Goal: Communication & Community: Answer question/provide support

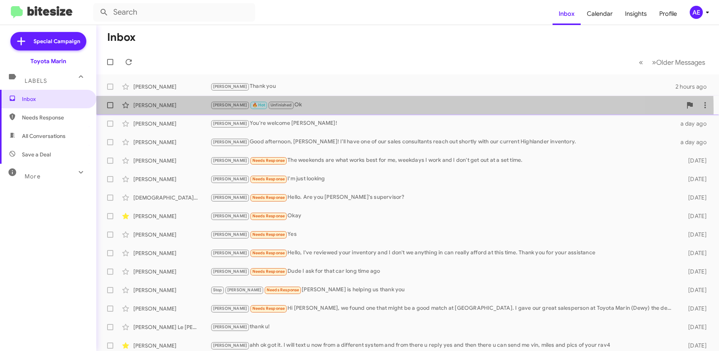
click at [337, 110] on div "[PERSON_NAME] [PERSON_NAME] 🔥 Hot Unfinished Ok 6 hours ago" at bounding box center [407, 104] width 610 height 15
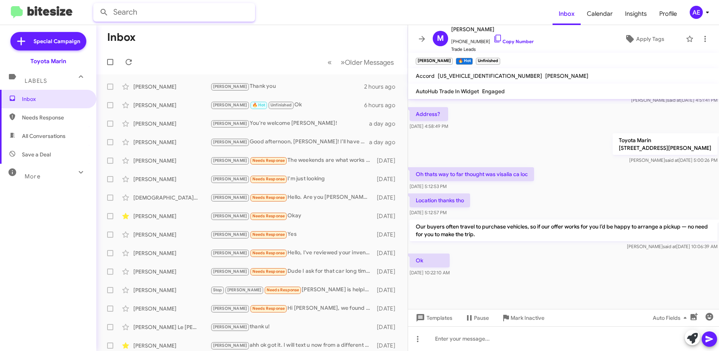
click at [123, 18] on input "text" at bounding box center [174, 12] width 162 height 18
type input "[PERSON_NAME]"
click at [96, 5] on button at bounding box center [103, 12] width 15 height 15
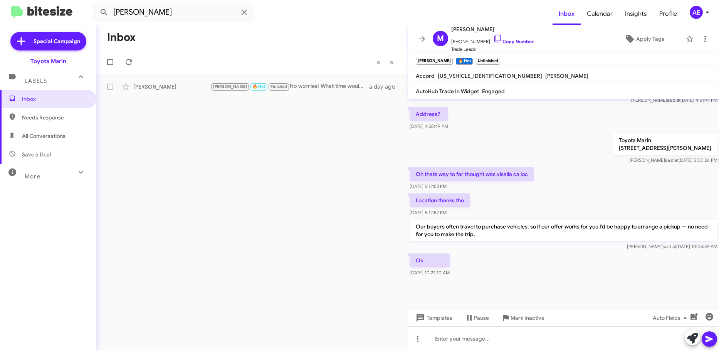
click at [335, 74] on mat-toolbar-row "« Previous » Next" at bounding box center [251, 62] width 311 height 25
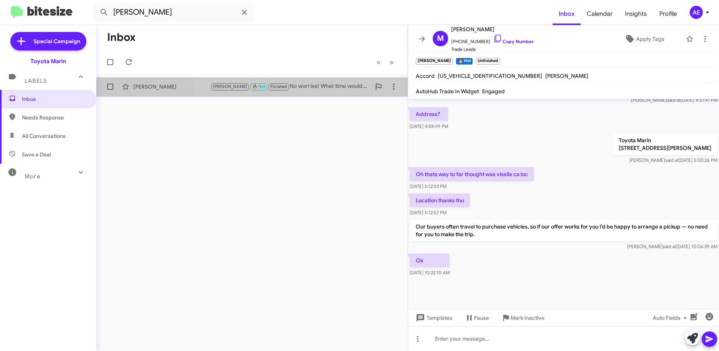
click at [329, 91] on div "[PERSON_NAME] [PERSON_NAME] 🔥 Hot Finished No worries! What time would you like…" at bounding box center [251, 86] width 299 height 15
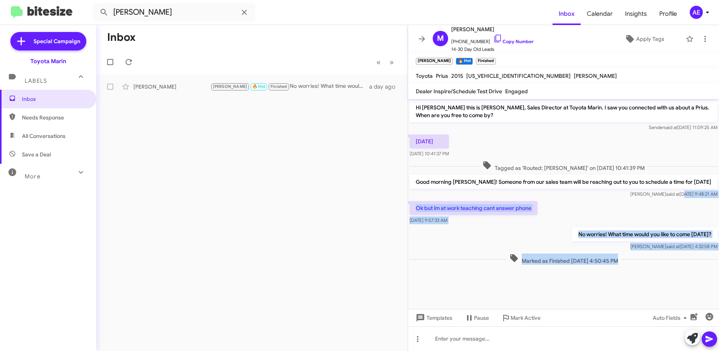
drag, startPoint x: 681, startPoint y: 276, endPoint x: 670, endPoint y: 195, distance: 81.6
click at [670, 195] on cdk-virtual-scroll-viewport "Hi [PERSON_NAME] this is [PERSON_NAME], Sales Director at Toyota Marin. I saw y…" at bounding box center [563, 204] width 311 height 210
click at [539, 261] on span "Marked as Finished [DATE] 4:50:45 PM" at bounding box center [563, 258] width 115 height 11
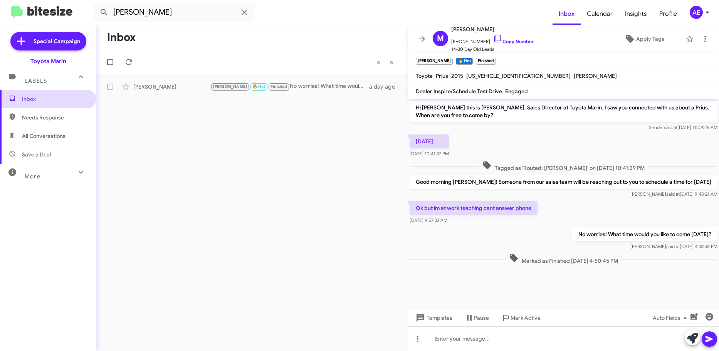
click at [42, 102] on span "Inbox" at bounding box center [54, 99] width 65 height 8
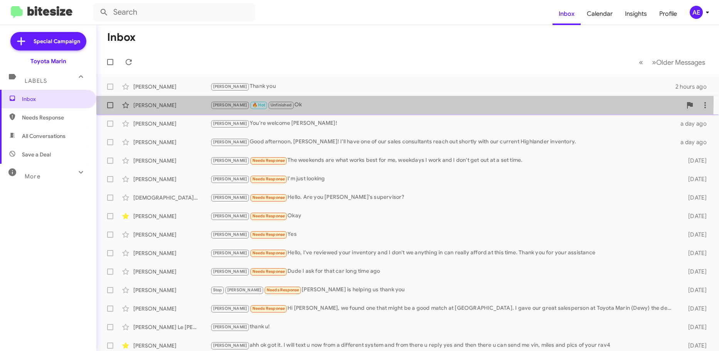
click at [294, 101] on div "[PERSON_NAME] [PERSON_NAME] 🔥 Hot Unfinished Ok 6 hours ago" at bounding box center [407, 104] width 610 height 15
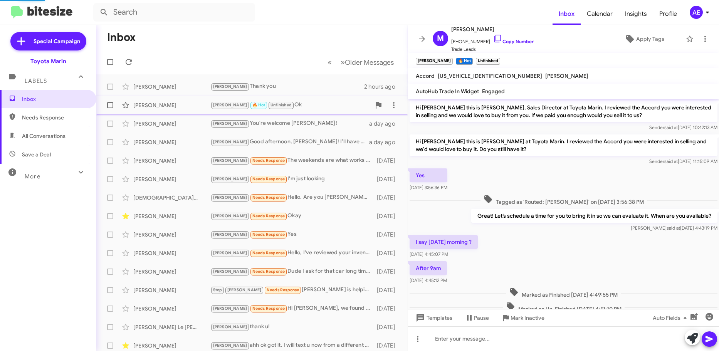
scroll to position [227, 0]
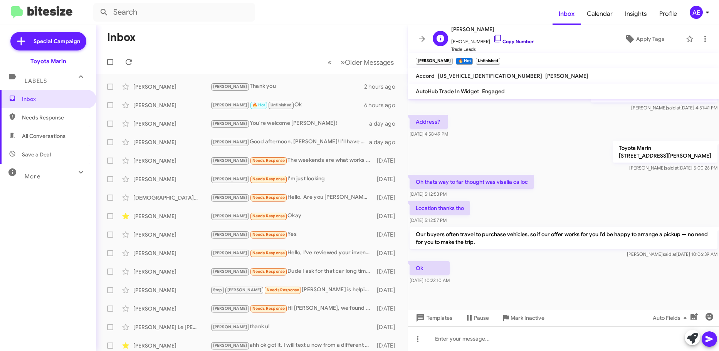
click at [521, 39] on link "Copy Number" at bounding box center [513, 42] width 40 height 6
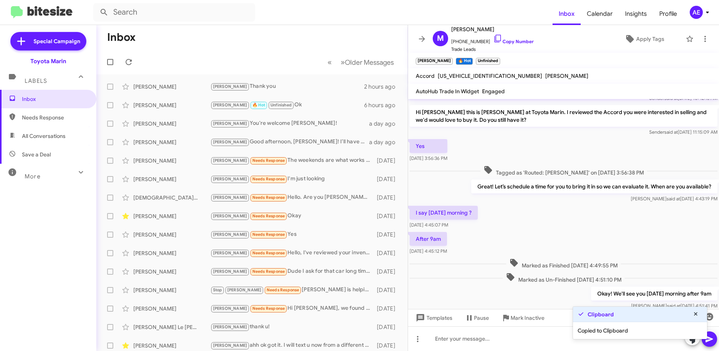
scroll to position [22, 0]
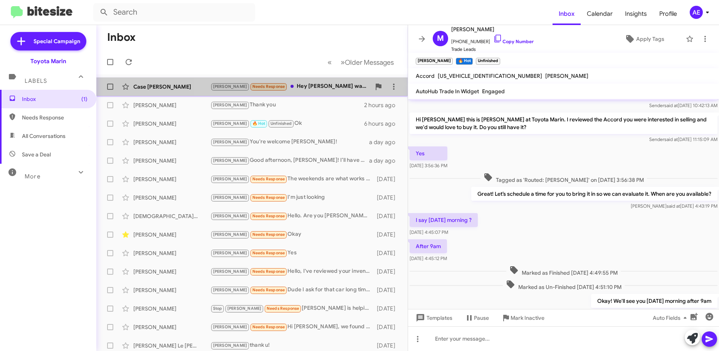
click at [302, 87] on div "[PERSON_NAME] Needs Response Hey [PERSON_NAME] I was in contact with [PERSON_NA…" at bounding box center [290, 86] width 160 height 9
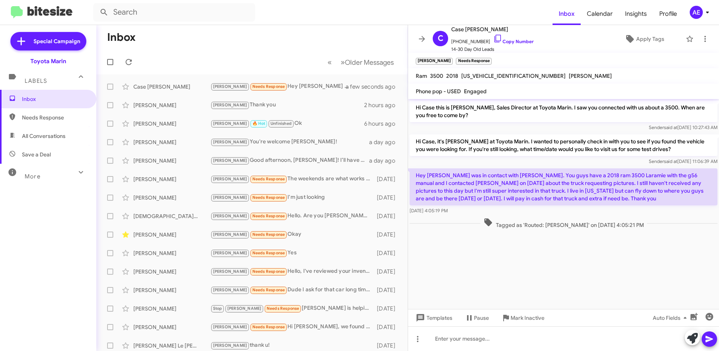
click at [634, 190] on p "Hey [PERSON_NAME] was in contact with [PERSON_NAME]. You guys have a 2018 ram 3…" at bounding box center [563, 186] width 308 height 37
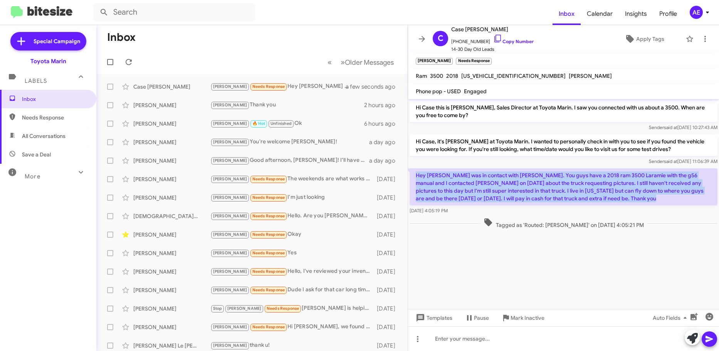
click at [634, 190] on p "Hey [PERSON_NAME] was in contact with [PERSON_NAME]. You guys have a 2018 ram 3…" at bounding box center [563, 186] width 308 height 37
click at [575, 197] on p "Hey [PERSON_NAME] was in contact with [PERSON_NAME]. You guys have a 2018 ram 3…" at bounding box center [563, 186] width 308 height 37
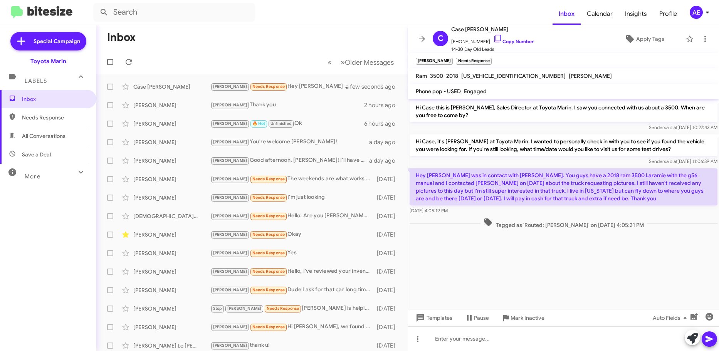
click at [611, 196] on p "Hey [PERSON_NAME] was in contact with [PERSON_NAME]. You guys have a 2018 ram 3…" at bounding box center [563, 186] width 308 height 37
click at [611, 201] on p "Hey [PERSON_NAME] was in contact with [PERSON_NAME]. You guys have a 2018 ram 3…" at bounding box center [563, 186] width 308 height 37
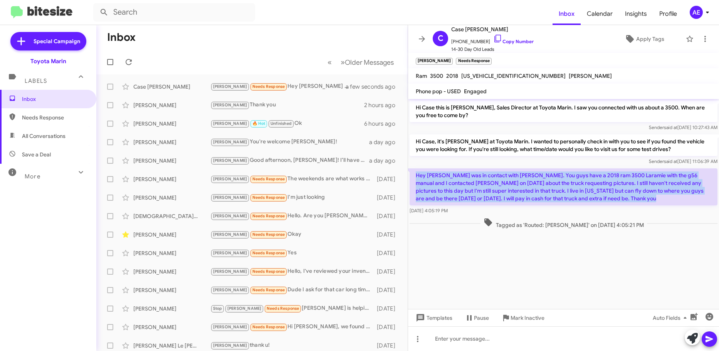
click at [611, 201] on p "Hey [PERSON_NAME] was in contact with [PERSON_NAME]. You guys have a 2018 ram 3…" at bounding box center [563, 186] width 308 height 37
click at [614, 196] on p "Hey [PERSON_NAME] was in contact with [PERSON_NAME]. You guys have a 2018 ram 3…" at bounding box center [563, 186] width 308 height 37
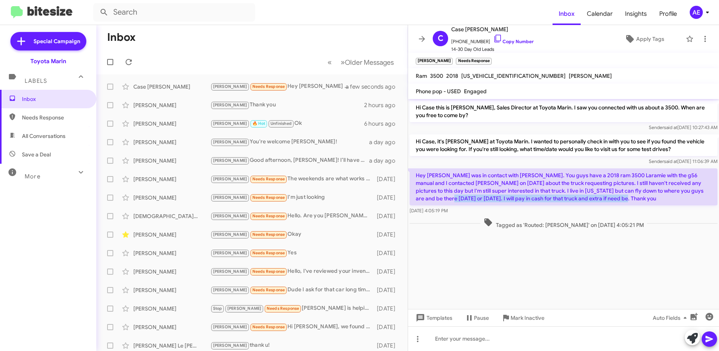
drag, startPoint x: 412, startPoint y: 199, endPoint x: 630, endPoint y: 201, distance: 218.4
click at [630, 201] on p "Hey [PERSON_NAME] was in contact with [PERSON_NAME]. You guys have a 2018 ram 3…" at bounding box center [563, 186] width 308 height 37
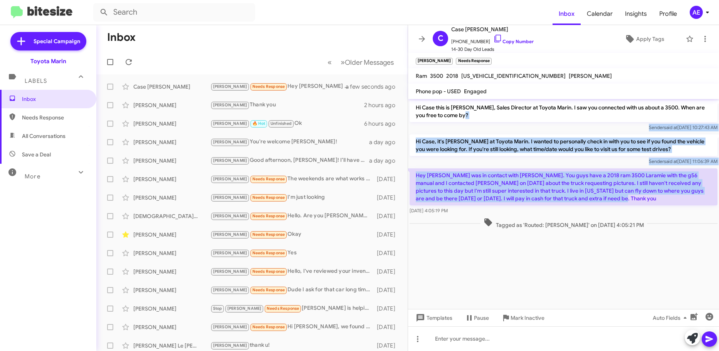
drag, startPoint x: 641, startPoint y: 201, endPoint x: 539, endPoint y: 120, distance: 130.5
click at [539, 120] on div "Hi Case this is [PERSON_NAME], Sales Director at Toyota Marin. I saw you connec…" at bounding box center [563, 164] width 311 height 131
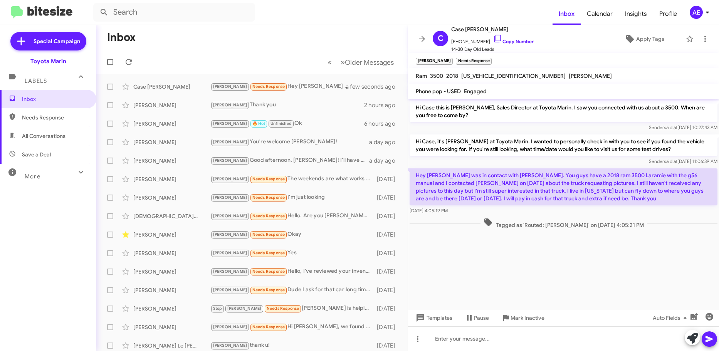
click at [546, 269] on cdk-virtual-scroll-viewport "Hi Case this is [PERSON_NAME], Sales Director at Toyota Marin. I saw you connec…" at bounding box center [563, 204] width 311 height 210
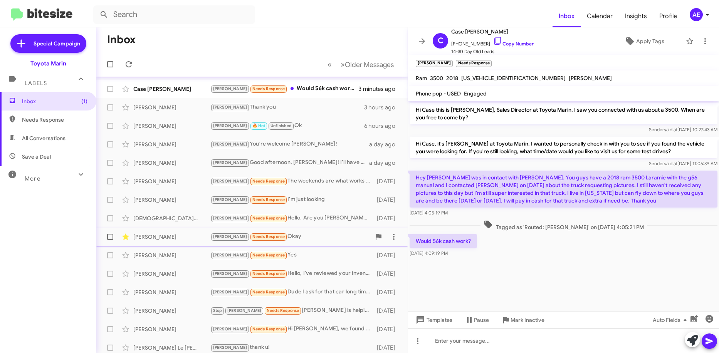
scroll to position [96, 0]
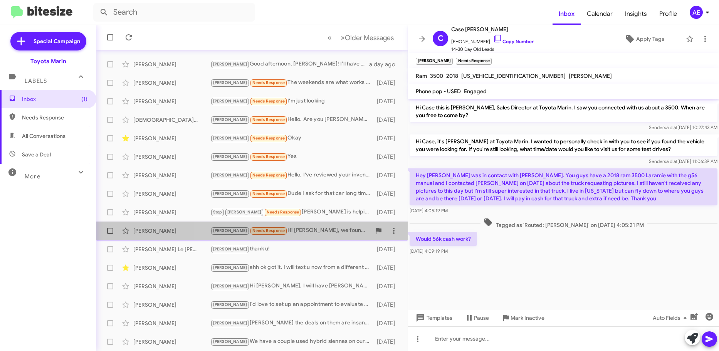
click at [349, 227] on div "[PERSON_NAME] Needs Response Hi [PERSON_NAME], we found one that might be a goo…" at bounding box center [290, 230] width 160 height 9
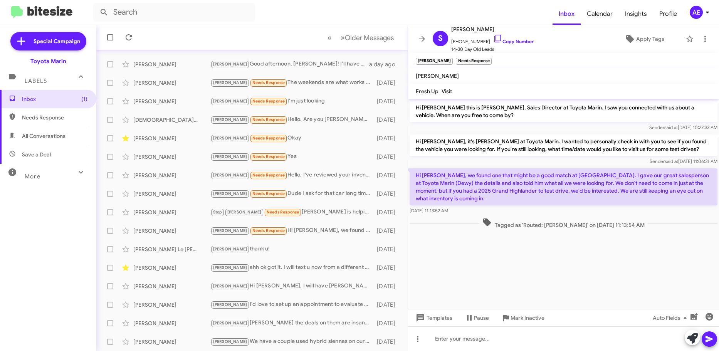
click at [484, 201] on p "Hi [PERSON_NAME], we found one that might be a good match at [GEOGRAPHIC_DATA].…" at bounding box center [563, 186] width 308 height 37
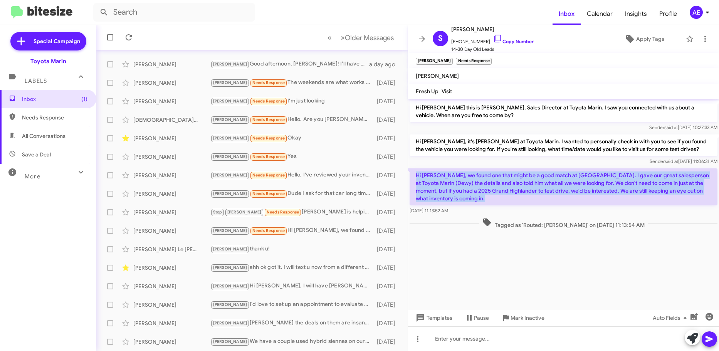
click at [484, 201] on p "Hi [PERSON_NAME], we found one that might be a good match at [GEOGRAPHIC_DATA].…" at bounding box center [563, 186] width 308 height 37
click at [484, 200] on p "Hi [PERSON_NAME], we found one that might be a good match at [GEOGRAPHIC_DATA].…" at bounding box center [563, 186] width 308 height 37
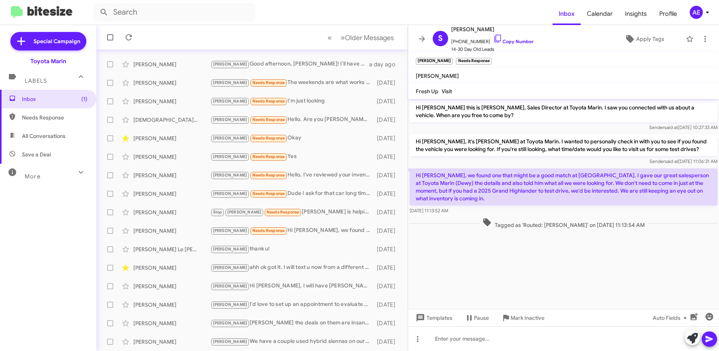
click at [490, 188] on p "Hi [PERSON_NAME], we found one that might be a good match at [GEOGRAPHIC_DATA].…" at bounding box center [563, 186] width 308 height 37
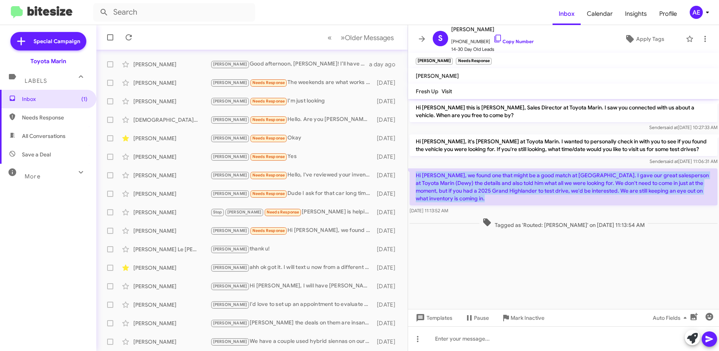
click at [490, 188] on p "Hi [PERSON_NAME], we found one that might be a good match at [GEOGRAPHIC_DATA].…" at bounding box center [563, 186] width 308 height 37
click at [483, 196] on p "Hi [PERSON_NAME], we found one that might be a good match at [GEOGRAPHIC_DATA].…" at bounding box center [563, 186] width 308 height 37
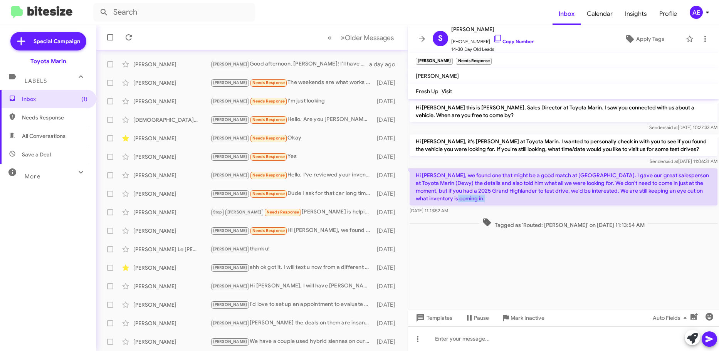
click at [483, 196] on p "Hi [PERSON_NAME], we found one that might be a good match at [GEOGRAPHIC_DATA].…" at bounding box center [563, 186] width 308 height 37
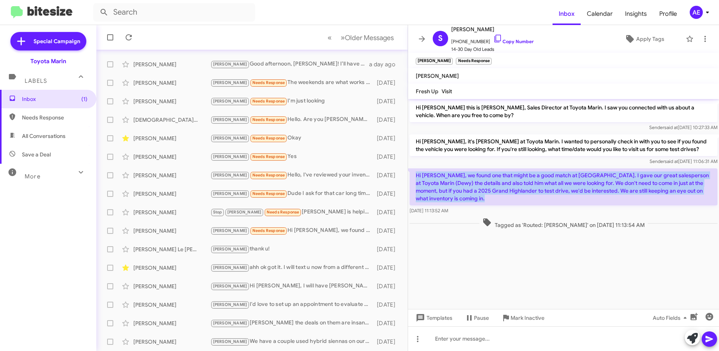
click at [483, 196] on p "Hi [PERSON_NAME], we found one that might be a good match at [GEOGRAPHIC_DATA].…" at bounding box center [563, 186] width 308 height 37
click at [593, 191] on p "Hi [PERSON_NAME], we found one that might be a good match at [GEOGRAPHIC_DATA].…" at bounding box center [563, 186] width 308 height 37
drag, startPoint x: 545, startPoint y: 193, endPoint x: 551, endPoint y: 184, distance: 10.5
click at [545, 192] on p "Hi [PERSON_NAME], we found one that might be a good match at [GEOGRAPHIC_DATA].…" at bounding box center [563, 186] width 308 height 37
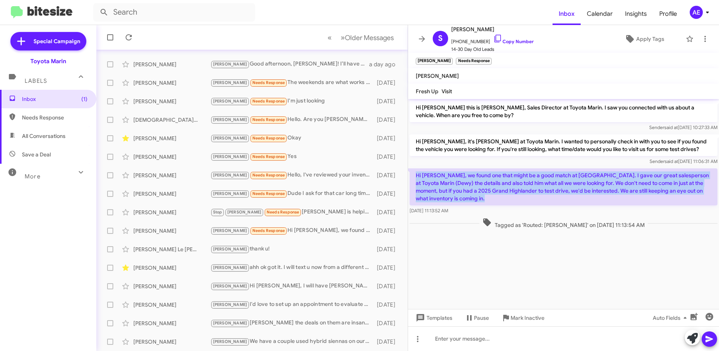
click at [555, 182] on p "Hi [PERSON_NAME], we found one that might be a good match at [GEOGRAPHIC_DATA].…" at bounding box center [563, 186] width 308 height 37
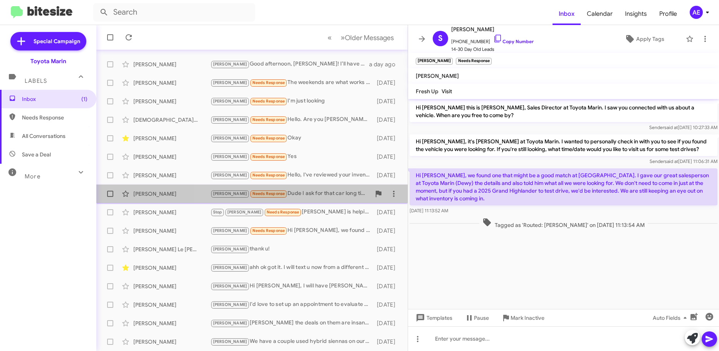
click at [294, 192] on div "[PERSON_NAME] Needs Response Dude I ask for that car long time ago" at bounding box center [290, 193] width 160 height 9
